Goal: Task Accomplishment & Management: Manage account settings

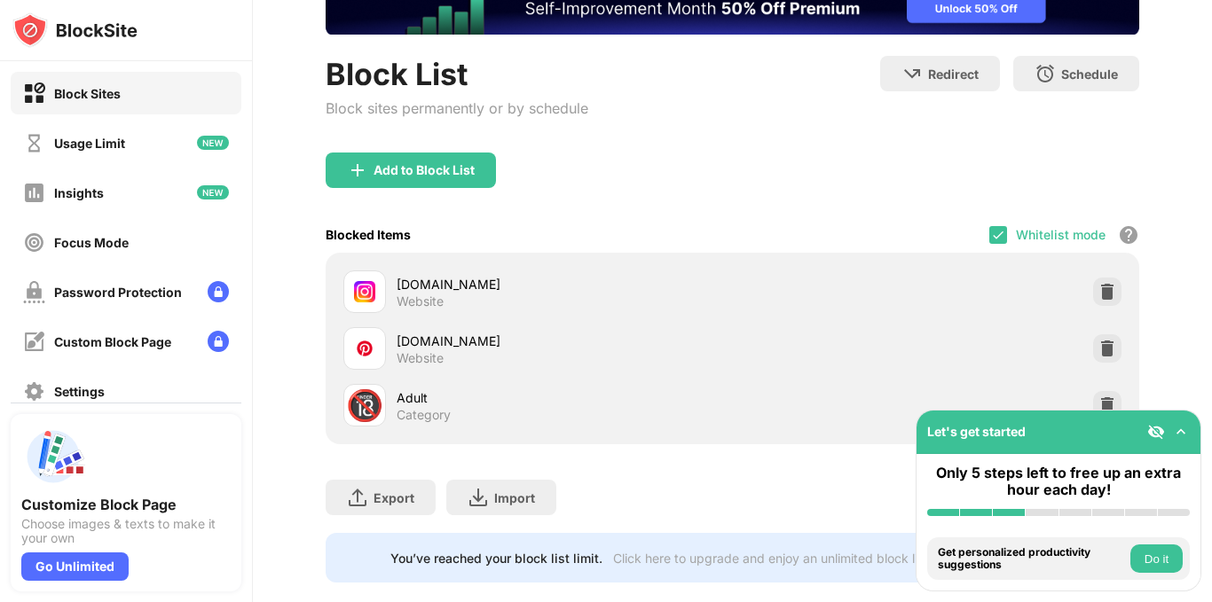
scroll to position [160, 0]
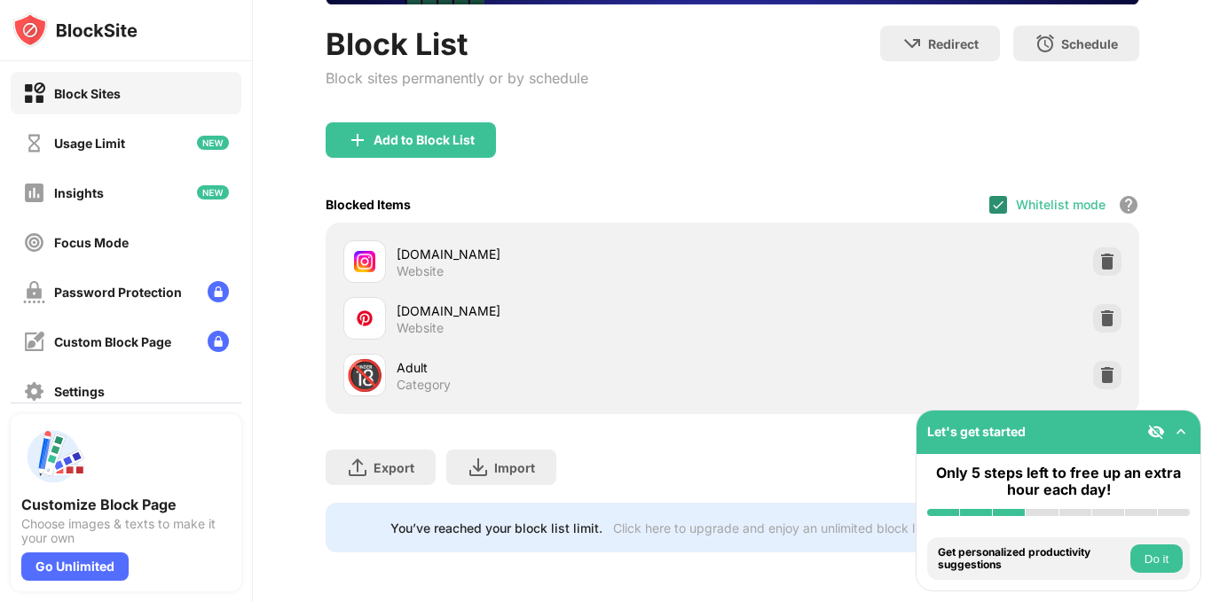
click at [991, 206] on img at bounding box center [998, 205] width 14 height 14
click at [989, 210] on div at bounding box center [998, 205] width 18 height 18
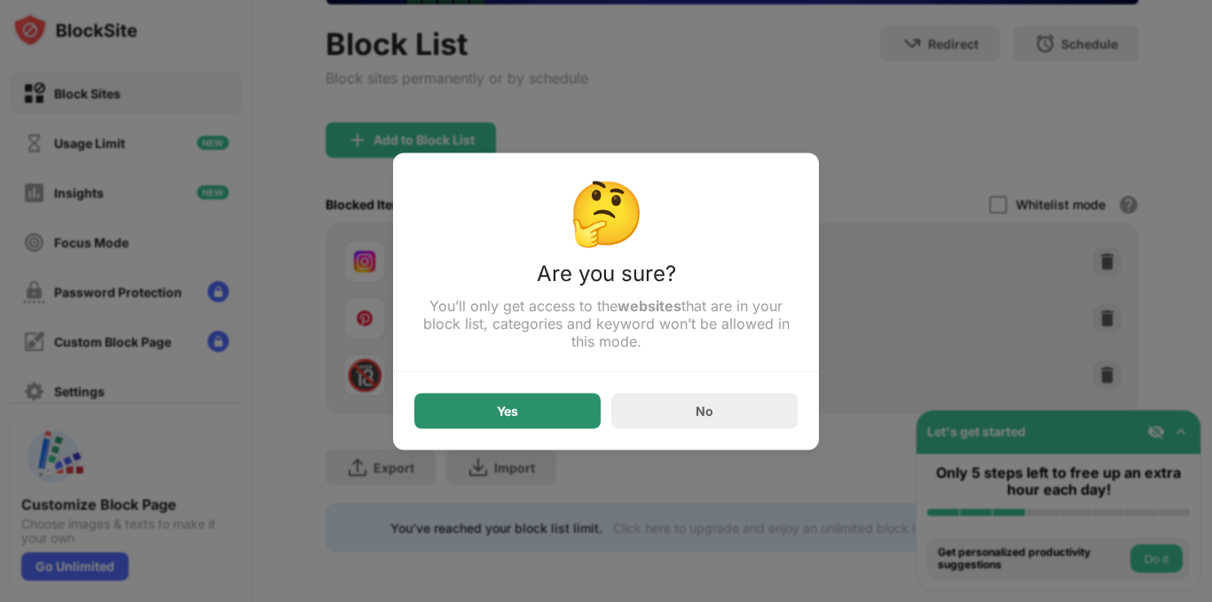
click at [574, 409] on div "Yes" at bounding box center [507, 410] width 186 height 35
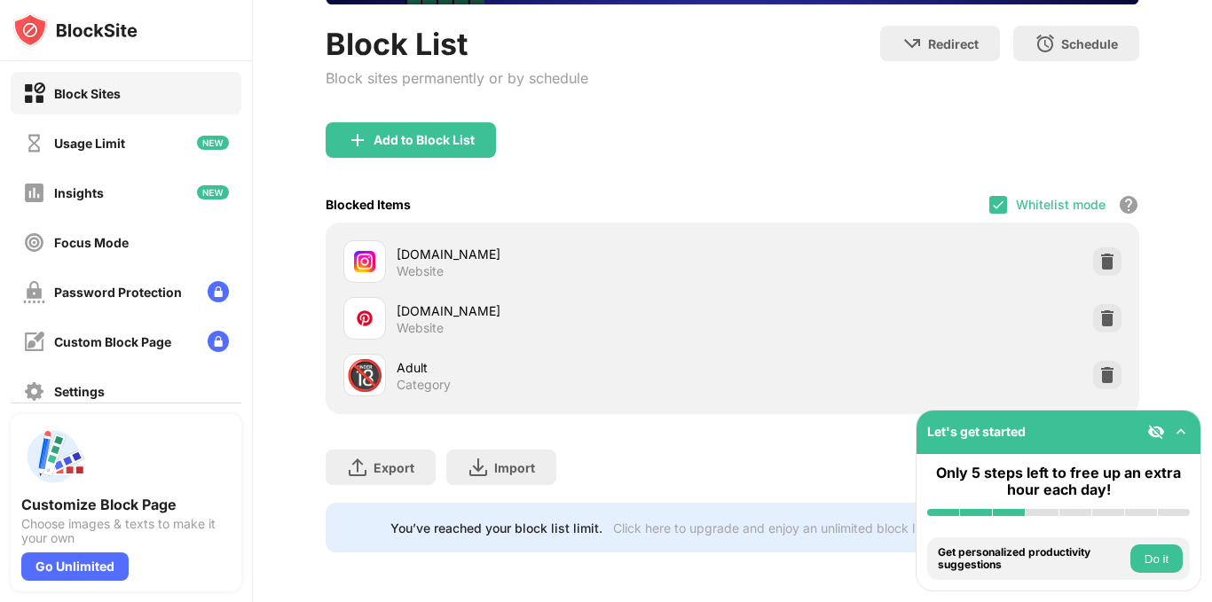
click at [995, 203] on div "Whitelist mode Block all websites except for those in your whitelist. Whitelist…" at bounding box center [1064, 204] width 150 height 36
click at [991, 202] on img at bounding box center [998, 205] width 14 height 14
click at [973, 206] on div "Blocked Items Whitelist mode Block all websites except for those in your whitel…" at bounding box center [733, 204] width 814 height 36
click at [989, 207] on div at bounding box center [998, 205] width 18 height 18
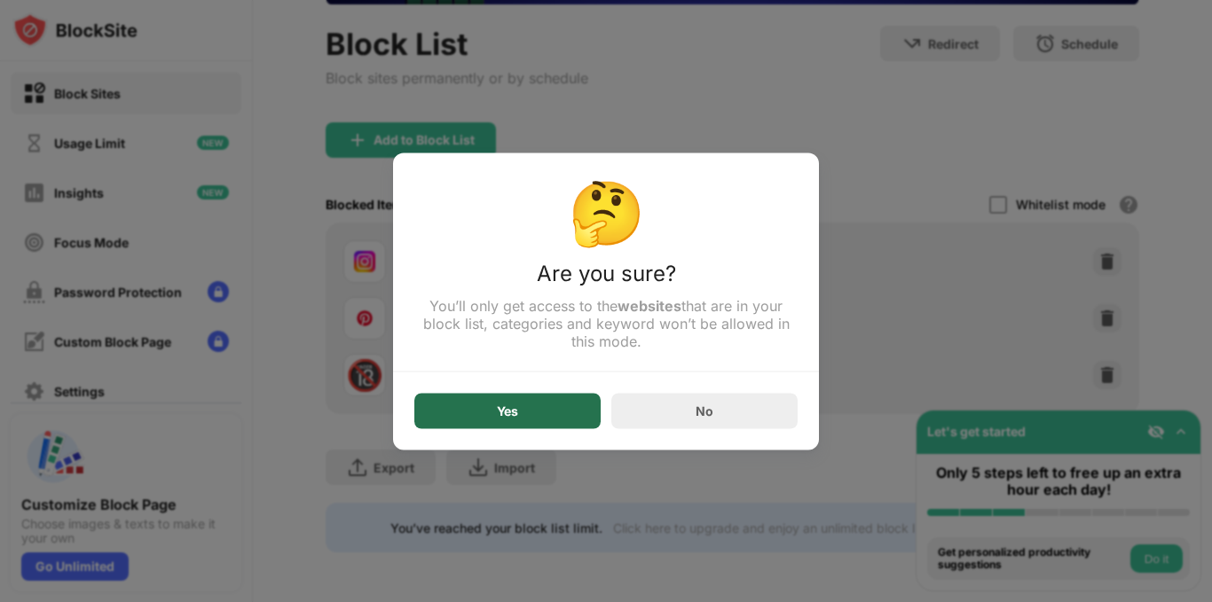
click at [494, 426] on div "Yes" at bounding box center [507, 410] width 186 height 35
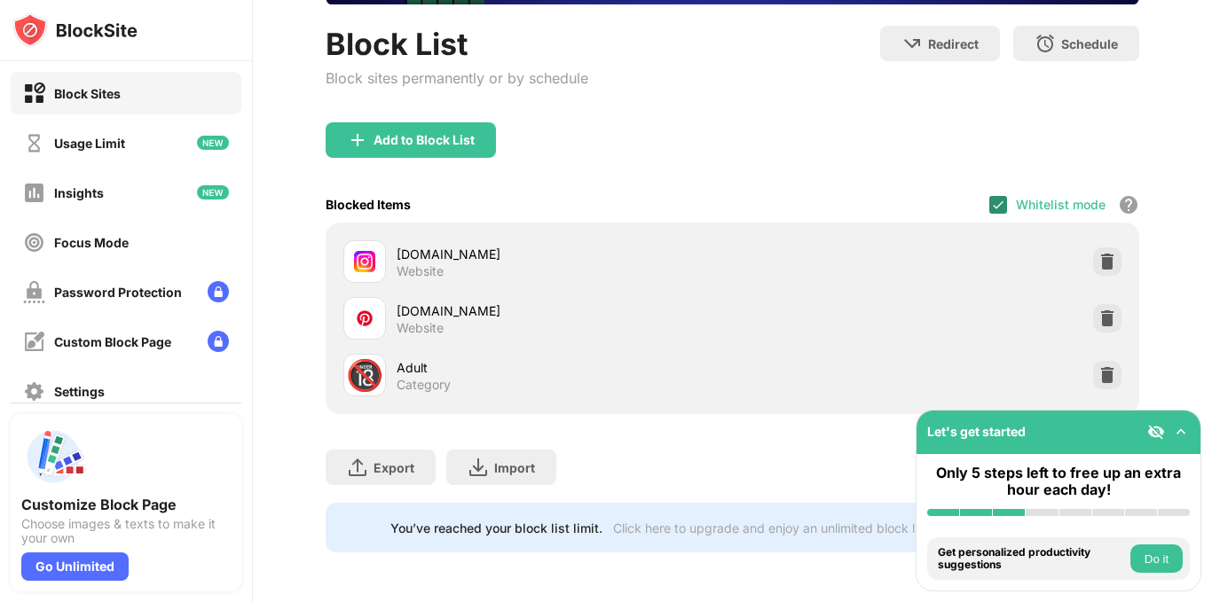
click at [989, 201] on div at bounding box center [998, 205] width 18 height 18
click at [989, 202] on div at bounding box center [998, 205] width 18 height 18
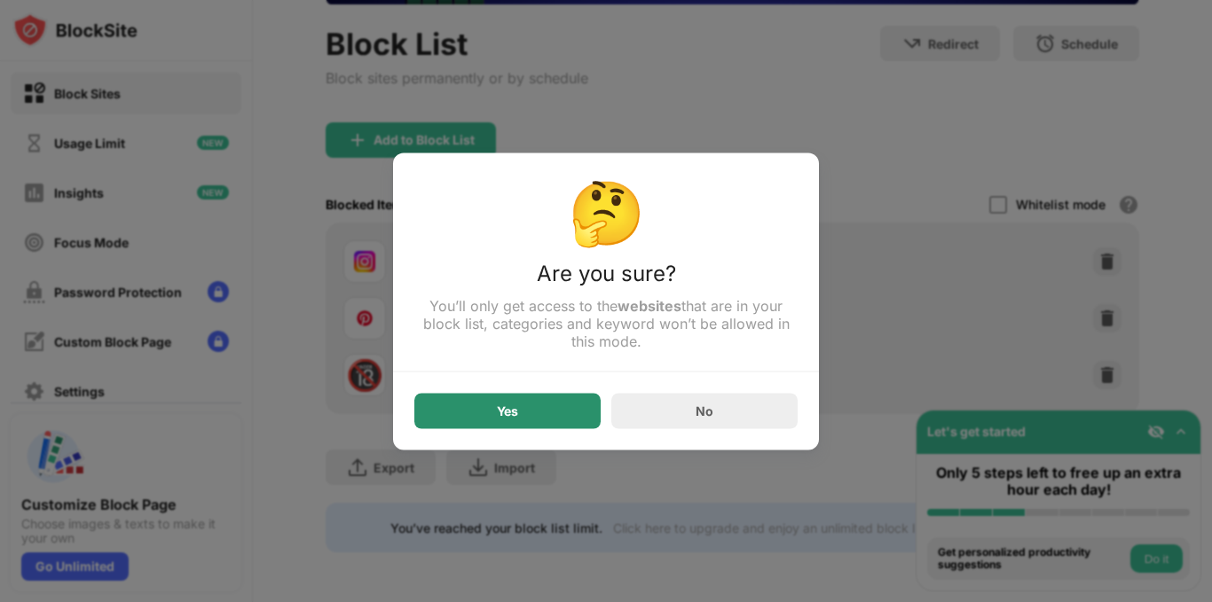
click at [581, 414] on div "Yes" at bounding box center [507, 410] width 186 height 35
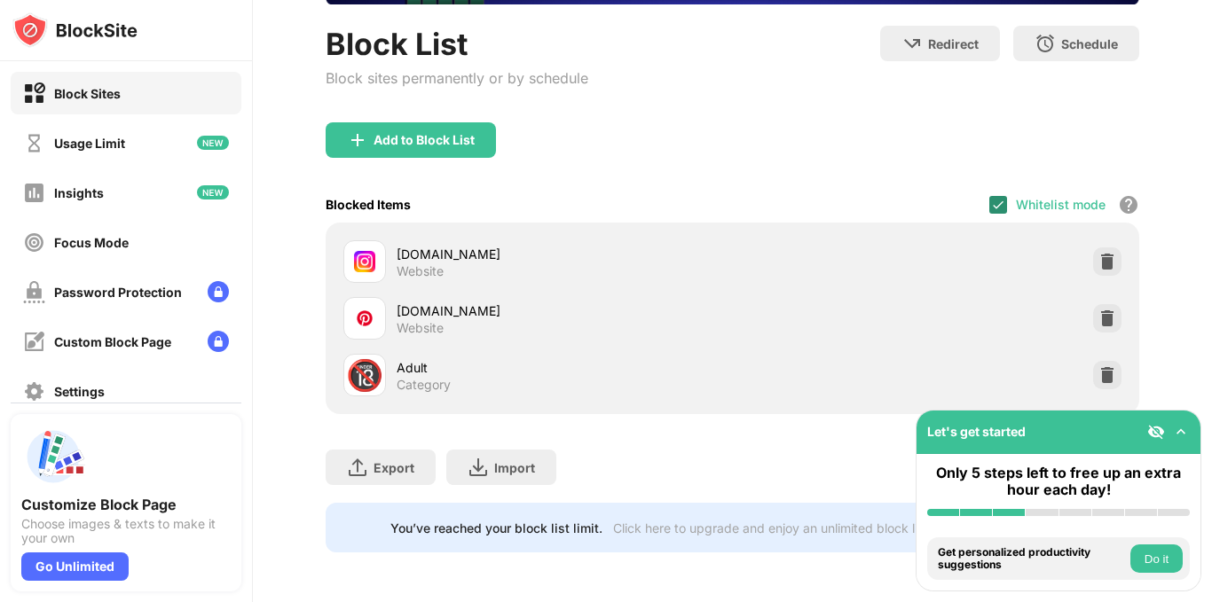
click at [992, 200] on img at bounding box center [998, 205] width 14 height 14
click at [989, 206] on div at bounding box center [998, 205] width 18 height 18
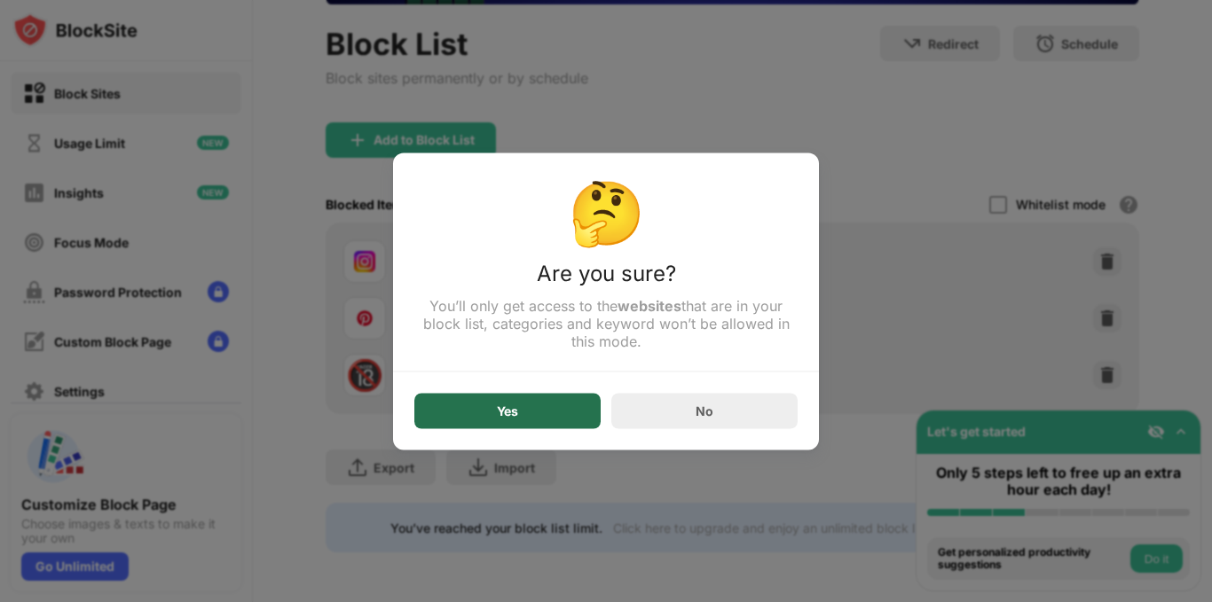
click at [531, 418] on div "Yes" at bounding box center [507, 410] width 186 height 35
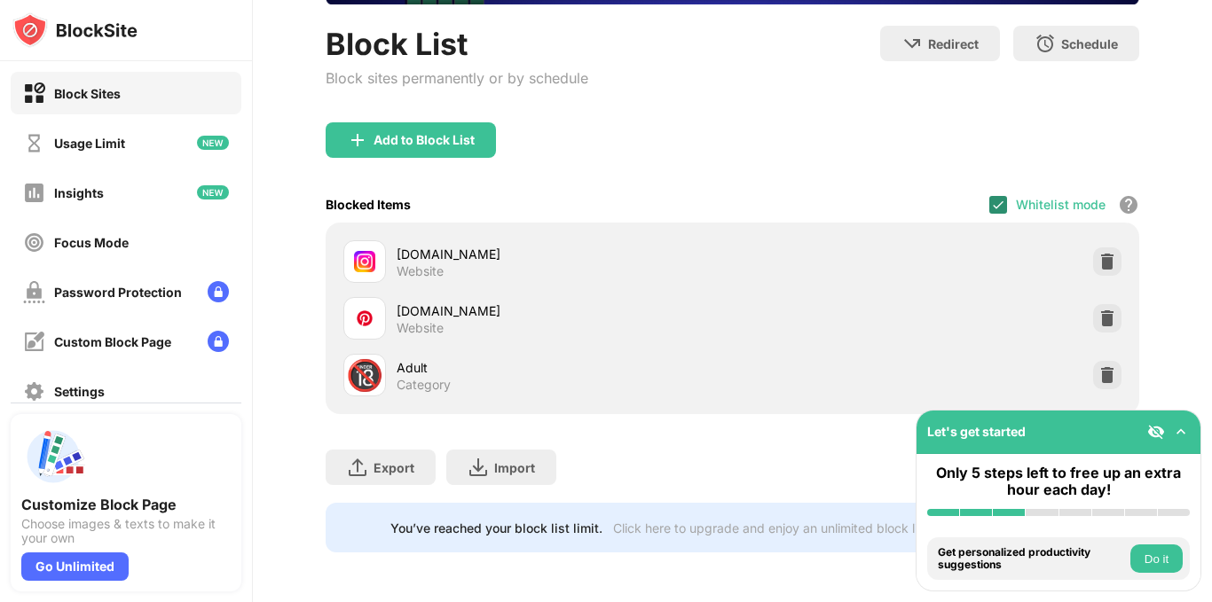
click at [991, 201] on img at bounding box center [998, 205] width 14 height 14
click at [974, 214] on div "Blocked Items Whitelist mode Block all websites except for those in your whitel…" at bounding box center [733, 204] width 814 height 36
click at [989, 208] on div at bounding box center [998, 205] width 18 height 18
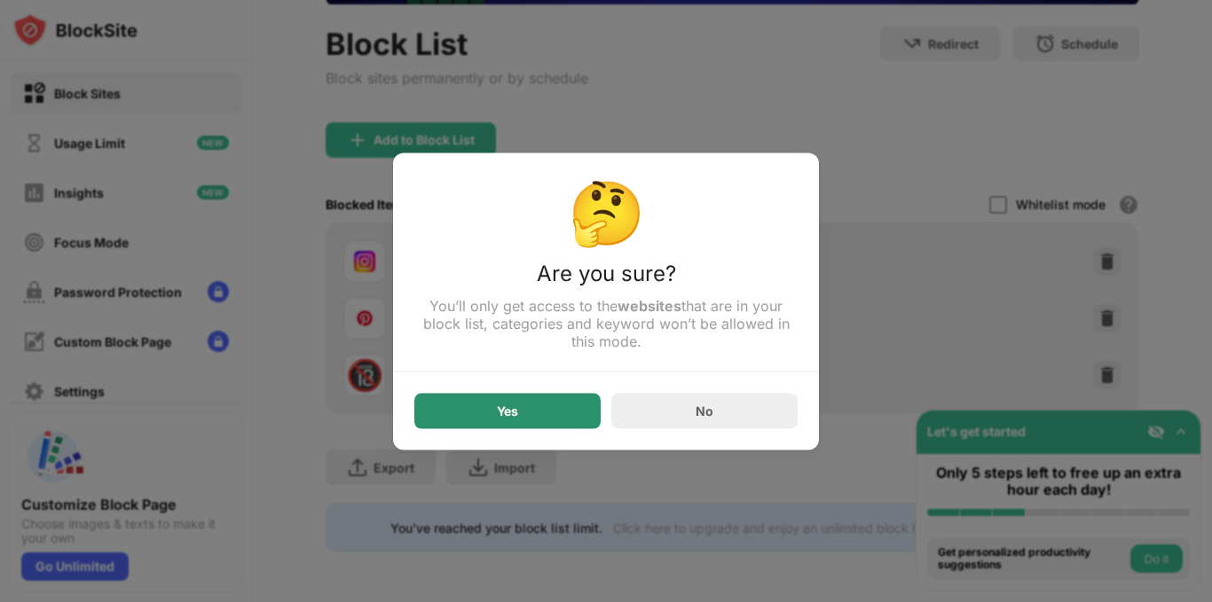
click at [541, 419] on div "Yes" at bounding box center [507, 410] width 186 height 35
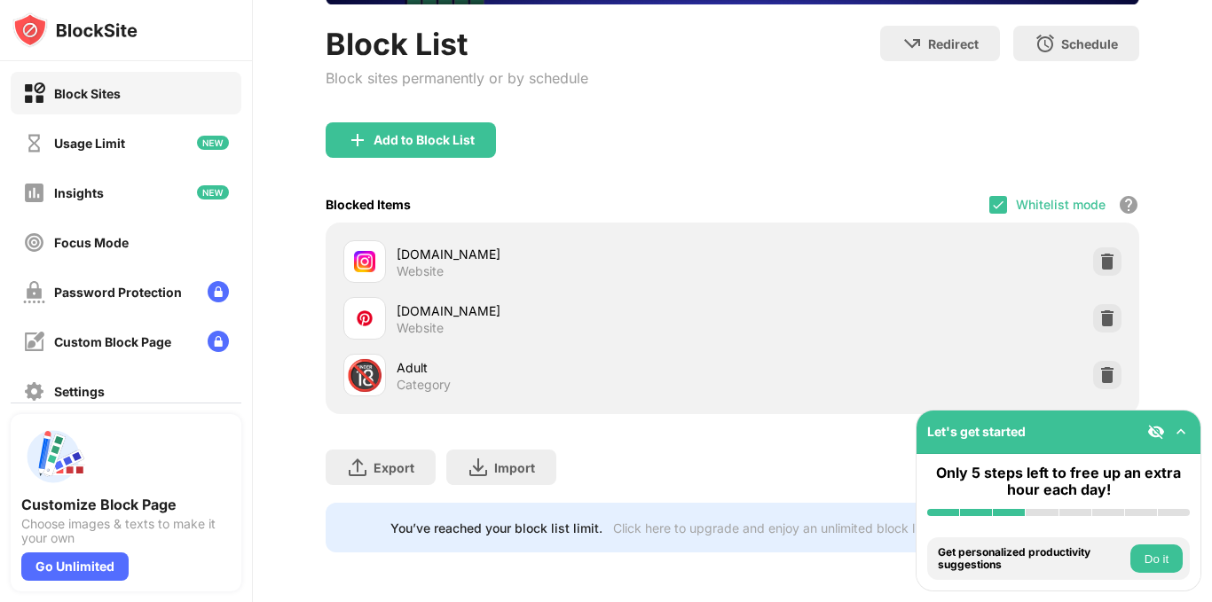
click at [989, 220] on div "Whitelist mode Block all websites except for those in your whitelist. Whitelist…" at bounding box center [1064, 204] width 150 height 36
click at [991, 201] on img at bounding box center [998, 205] width 14 height 14
click at [993, 209] on div at bounding box center [998, 205] width 18 height 18
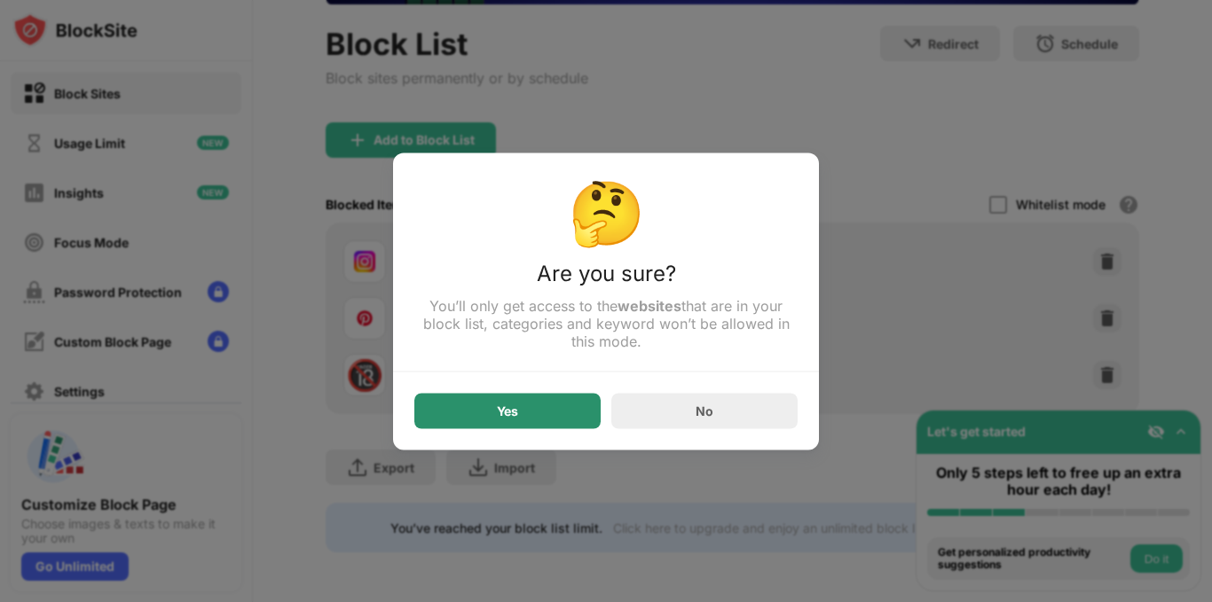
click at [533, 415] on div "Yes" at bounding box center [507, 410] width 186 height 35
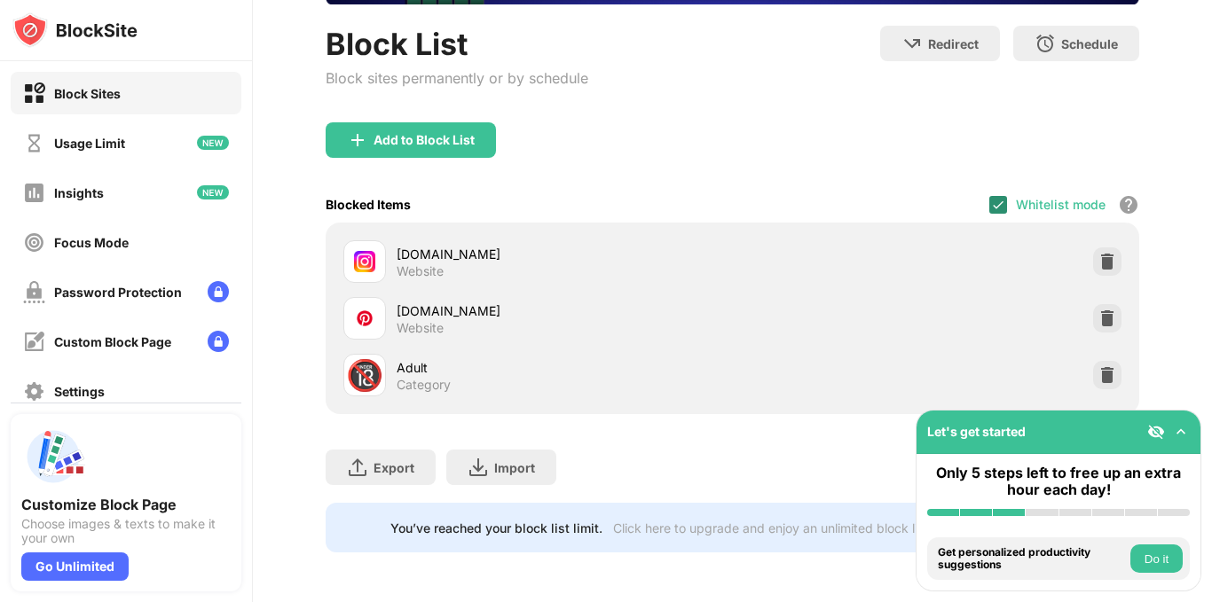
click at [991, 204] on img at bounding box center [998, 205] width 14 height 14
click at [973, 193] on div "Blocked Items Whitelist mode Block all websites except for those in your whitel…" at bounding box center [733, 204] width 814 height 36
click at [992, 205] on div at bounding box center [998, 205] width 18 height 18
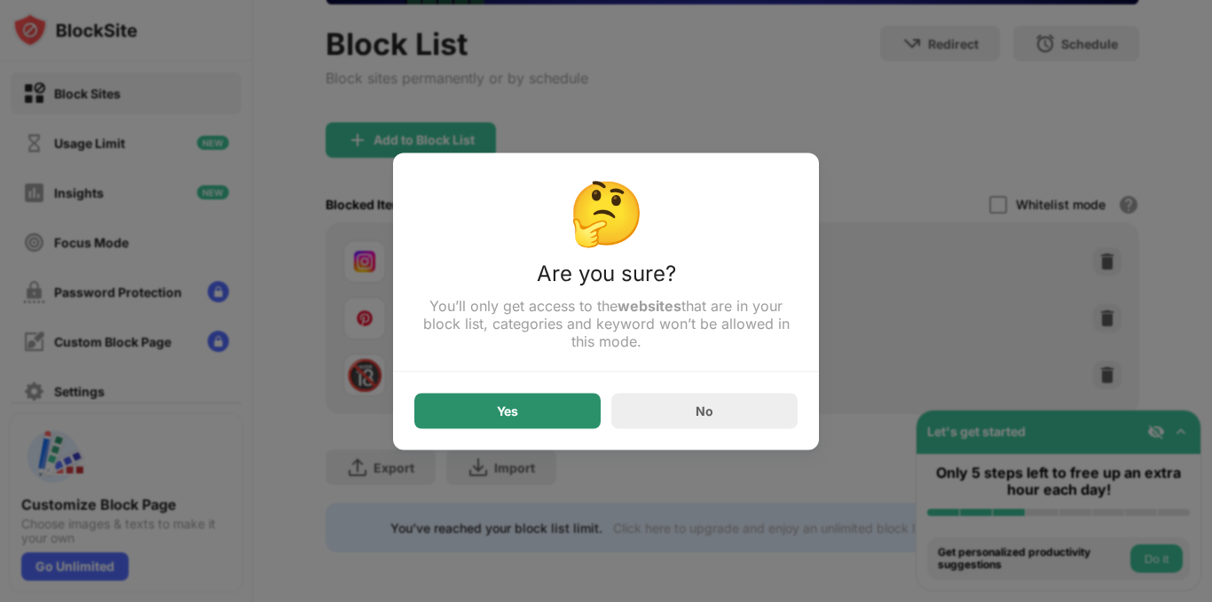
click at [528, 418] on div "Yes" at bounding box center [507, 410] width 186 height 35
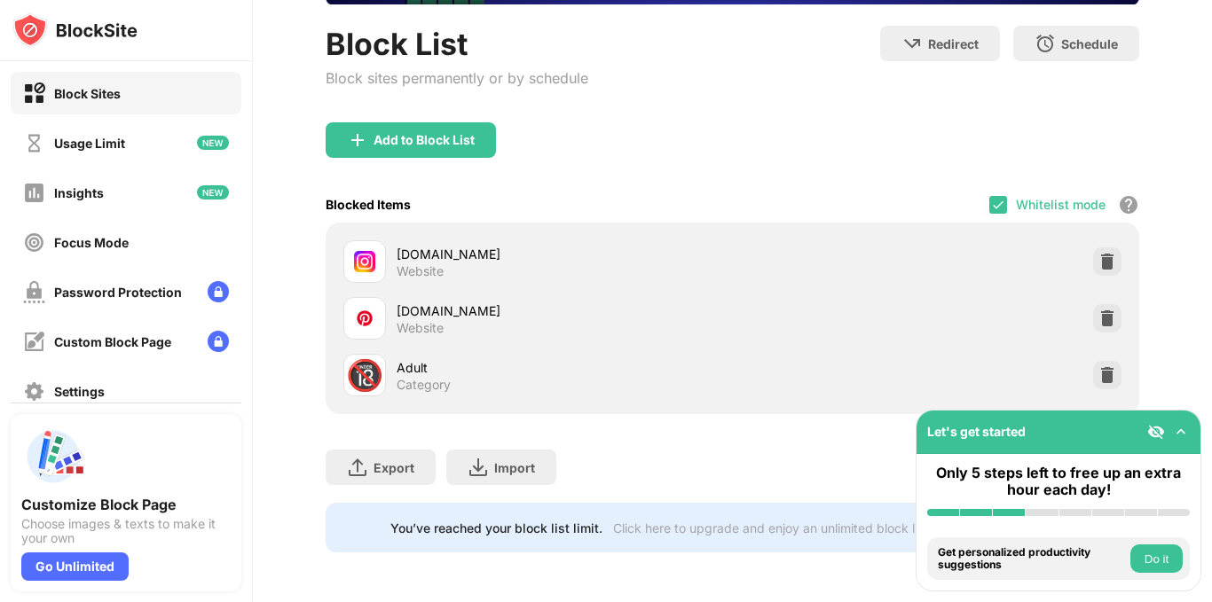
click at [989, 194] on div "Whitelist mode Block all websites except for those in your whitelist. Whitelist…" at bounding box center [1064, 204] width 150 height 36
click at [991, 201] on img at bounding box center [998, 205] width 14 height 14
click at [989, 208] on div at bounding box center [998, 205] width 18 height 18
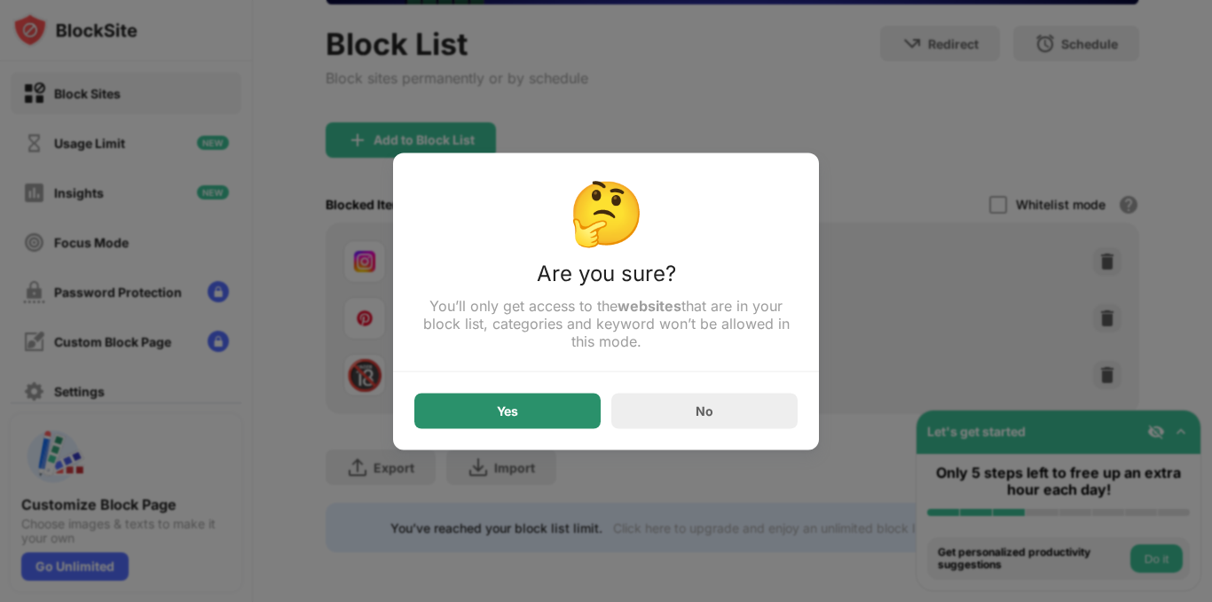
click at [557, 417] on div "Yes" at bounding box center [507, 410] width 186 height 35
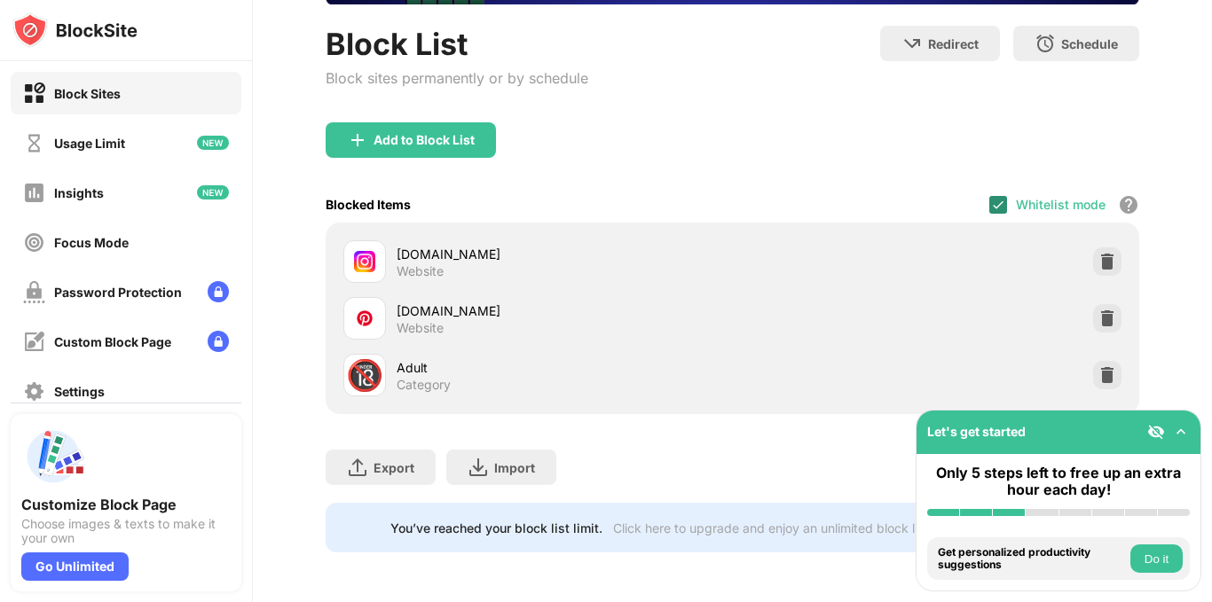
click at [991, 198] on img at bounding box center [998, 205] width 14 height 14
click at [989, 201] on div at bounding box center [998, 205] width 18 height 18
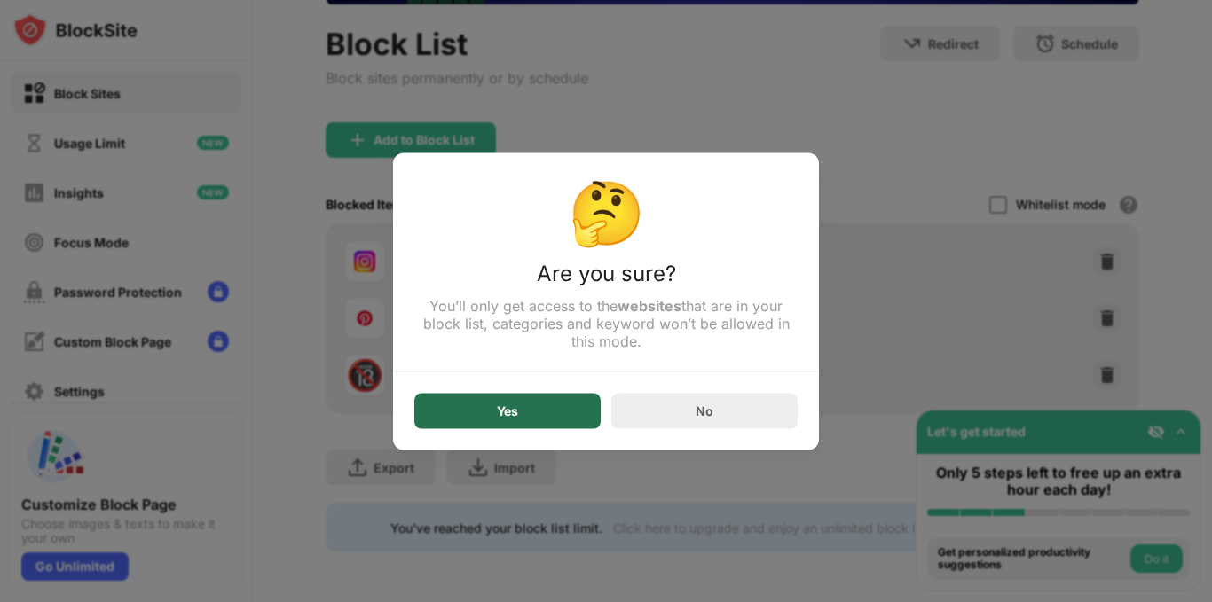
click at [534, 416] on div "Yes" at bounding box center [507, 410] width 186 height 35
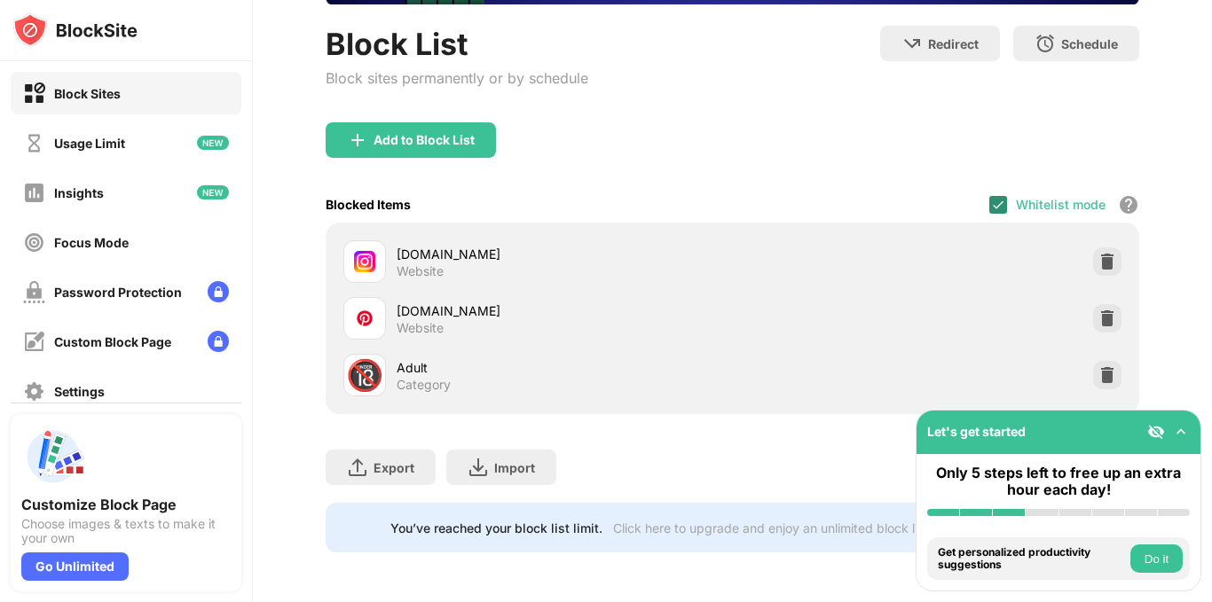
click at [991, 205] on img at bounding box center [998, 205] width 14 height 14
click at [994, 202] on div at bounding box center [998, 205] width 18 height 18
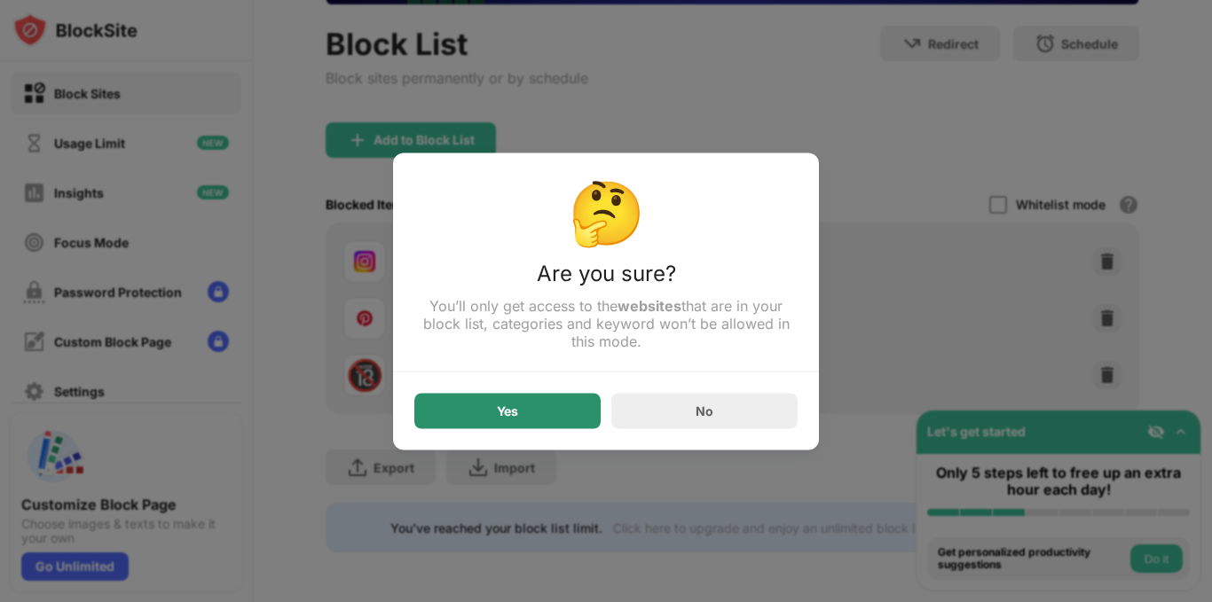
click at [570, 413] on div "Yes" at bounding box center [507, 410] width 186 height 35
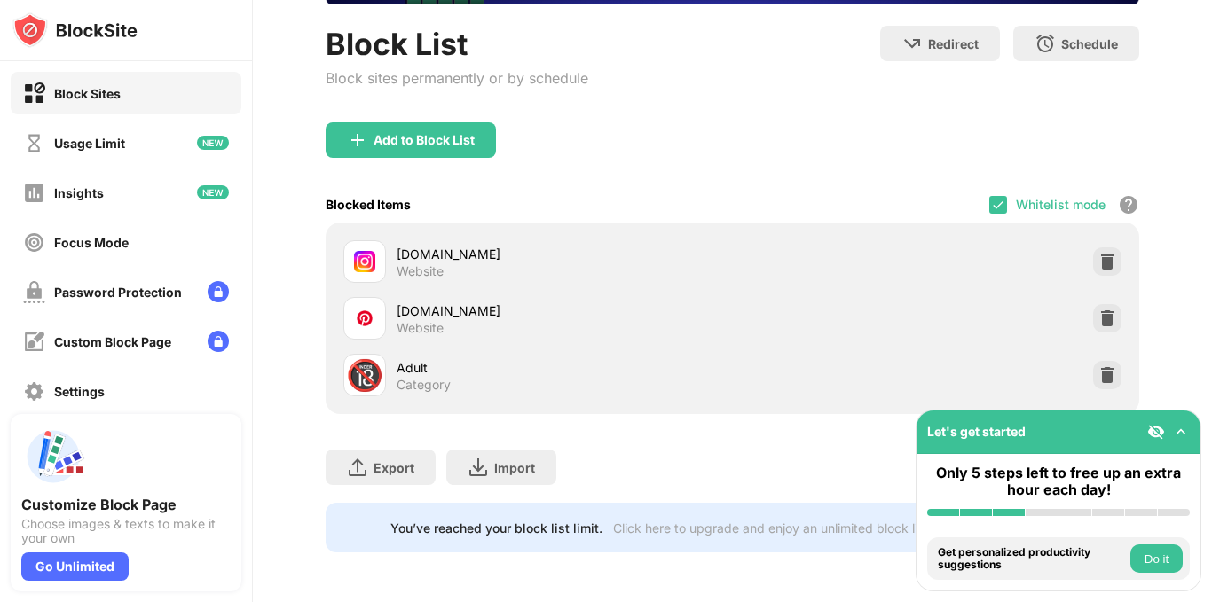
click at [976, 201] on div "Blocked Items Whitelist mode Block all websites except for those in your whitel…" at bounding box center [733, 204] width 814 height 36
click at [991, 203] on img at bounding box center [998, 205] width 14 height 14
click at [767, 187] on div "Blocked Items Whitelist mode Block all websites except for those in your whitel…" at bounding box center [733, 204] width 814 height 36
click at [989, 205] on div at bounding box center [998, 205] width 18 height 18
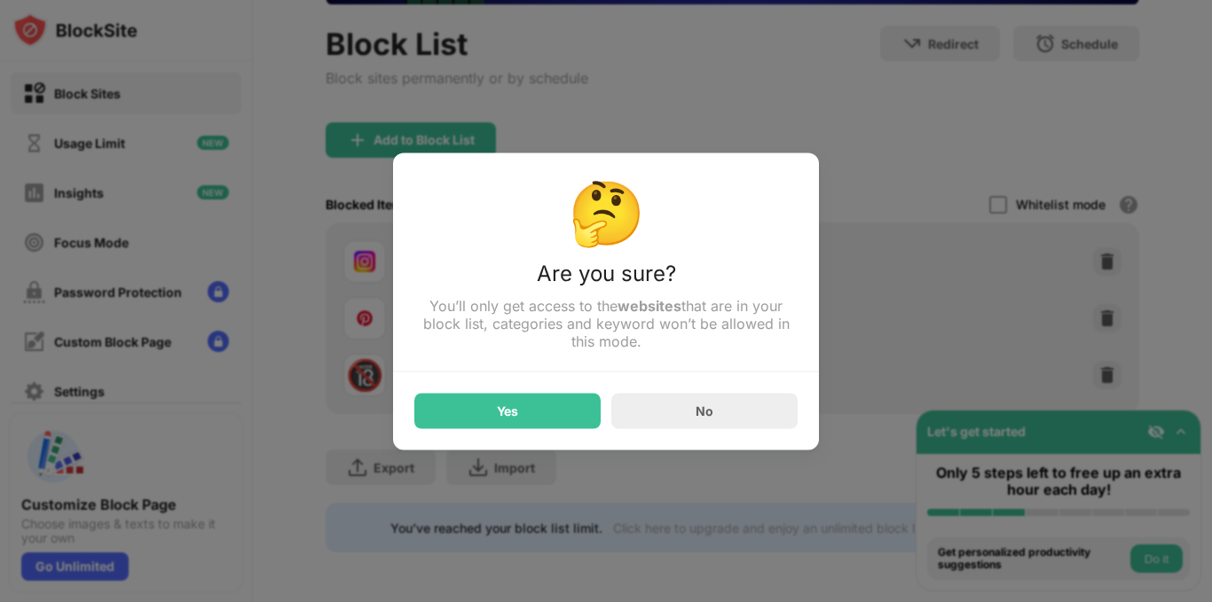
click at [559, 434] on div "🤔 Are you sure? You’ll only get access to the websites that are in your block l…" at bounding box center [606, 301] width 426 height 297
click at [557, 415] on div "Yes" at bounding box center [507, 410] width 186 height 35
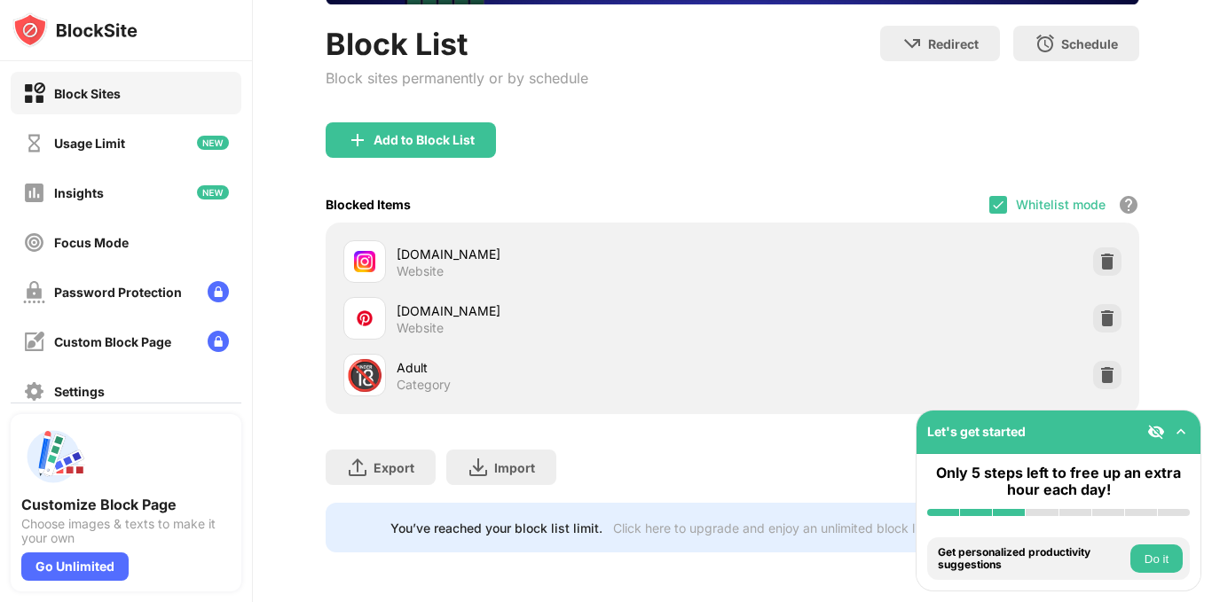
click at [989, 216] on div "Whitelist mode Block all websites except for those in your whitelist. Whitelist…" at bounding box center [1064, 204] width 150 height 36
click at [991, 203] on img at bounding box center [998, 205] width 14 height 14
click at [989, 207] on div at bounding box center [998, 205] width 18 height 18
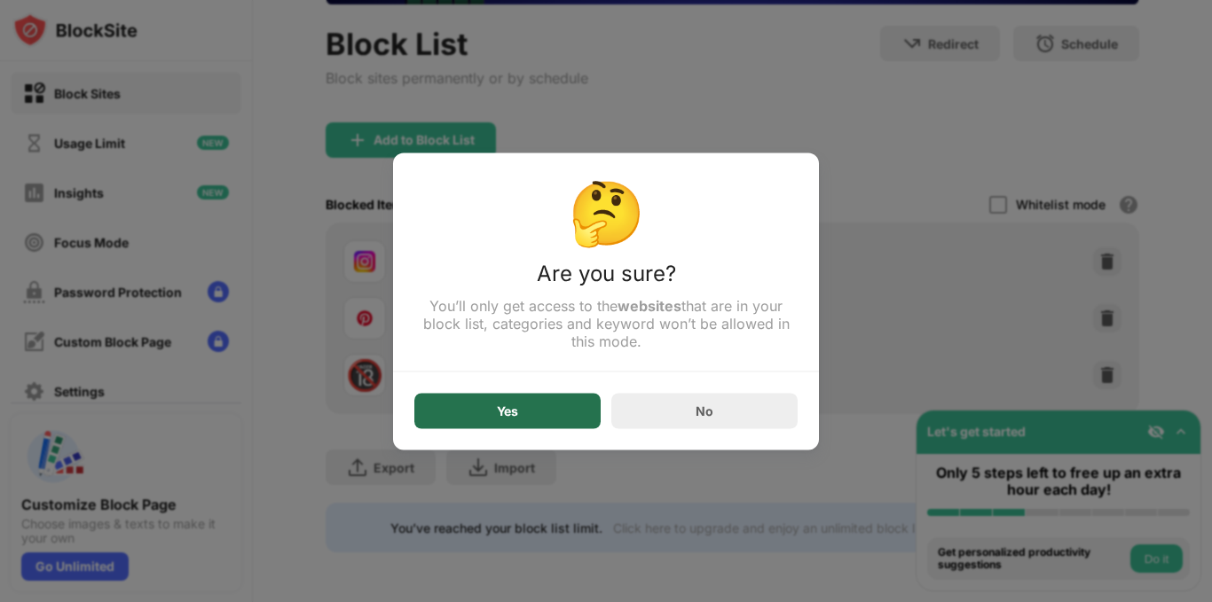
click at [513, 415] on div "Yes" at bounding box center [507, 411] width 21 height 14
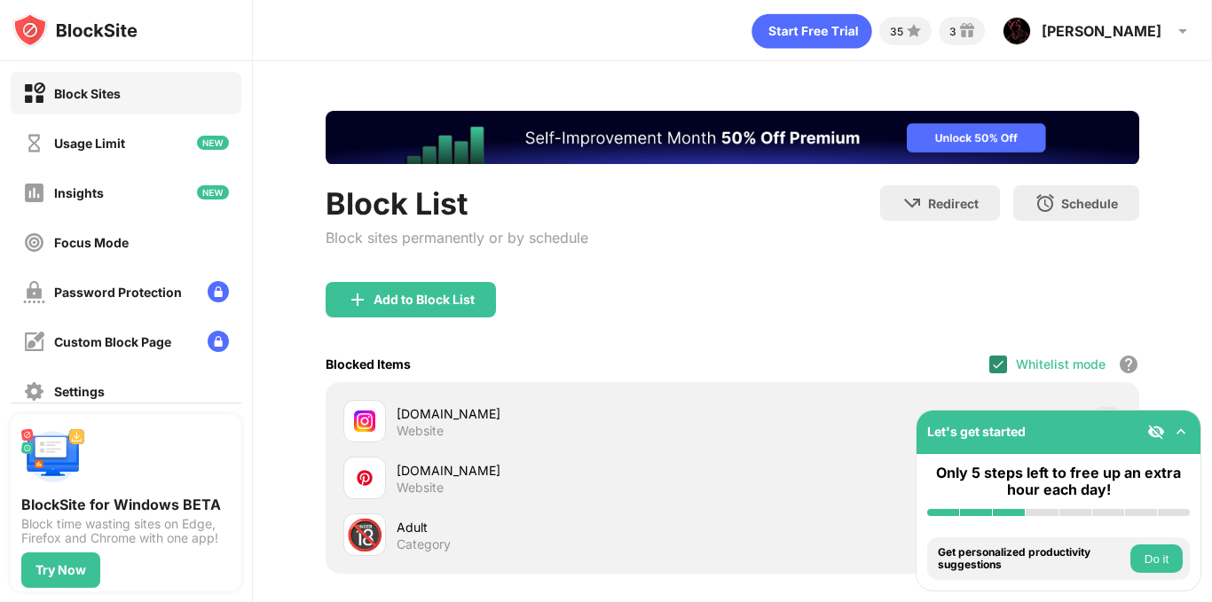
click at [991, 362] on img at bounding box center [998, 365] width 14 height 14
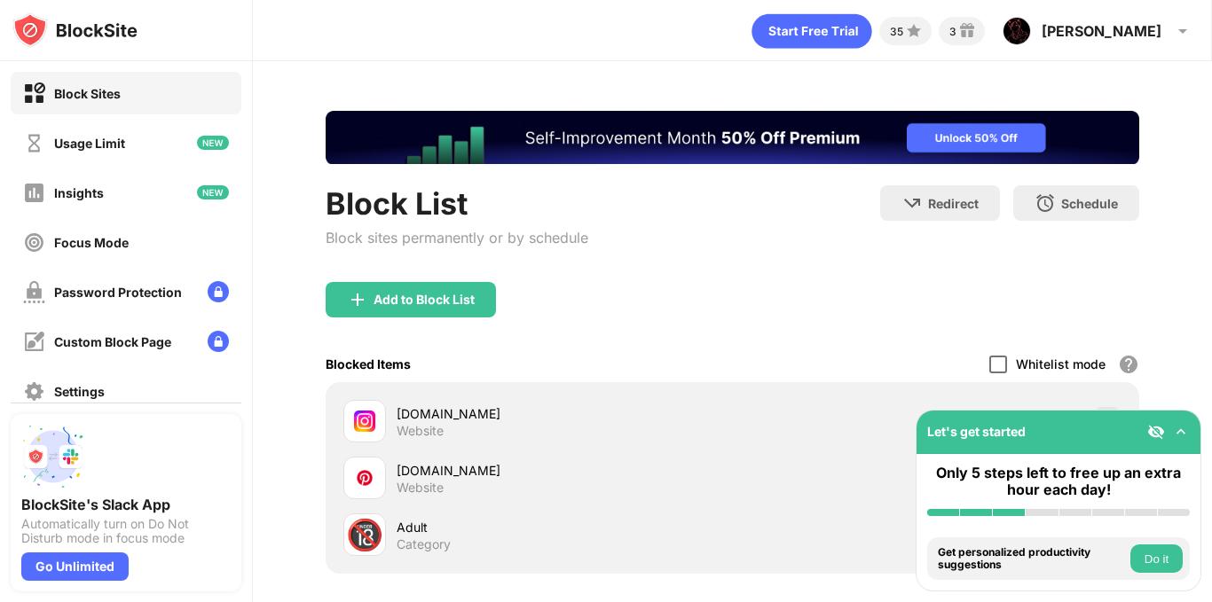
click at [989, 372] on div at bounding box center [998, 365] width 18 height 18
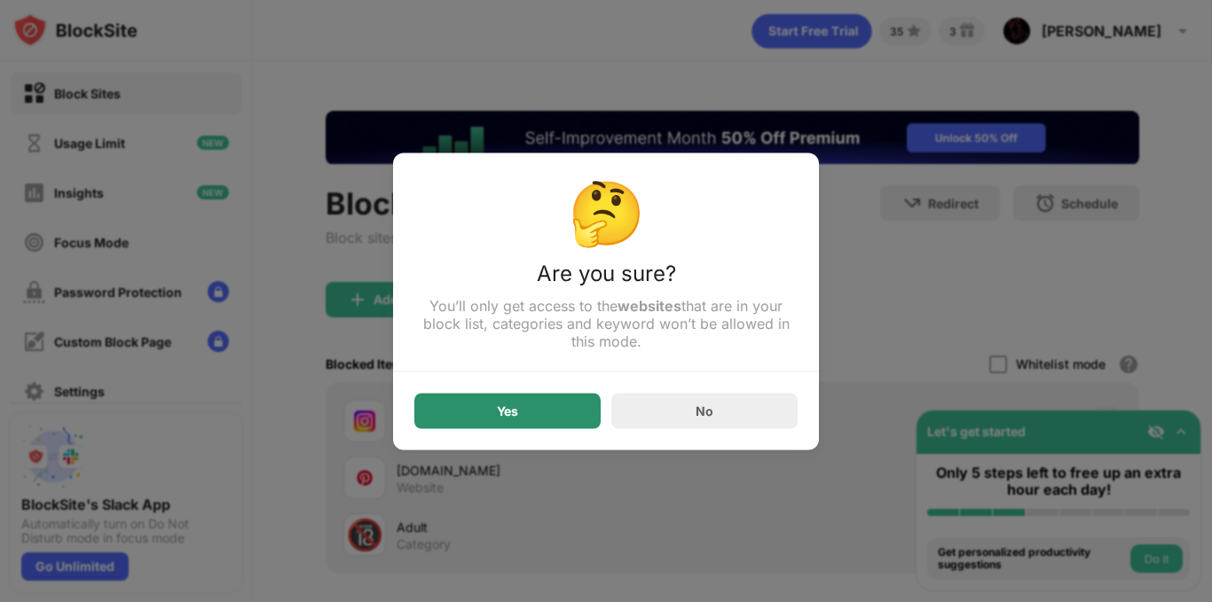
click at [554, 413] on div "Yes" at bounding box center [507, 410] width 186 height 35
